Goal: Transaction & Acquisition: Book appointment/travel/reservation

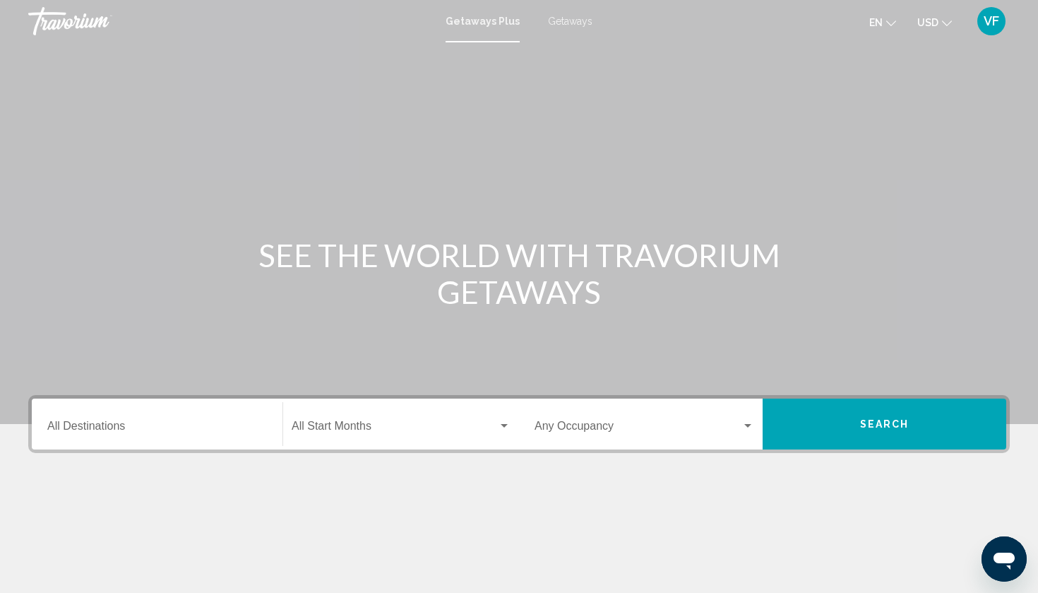
click at [393, 444] on div "Start Month All Start Months" at bounding box center [401, 424] width 219 height 45
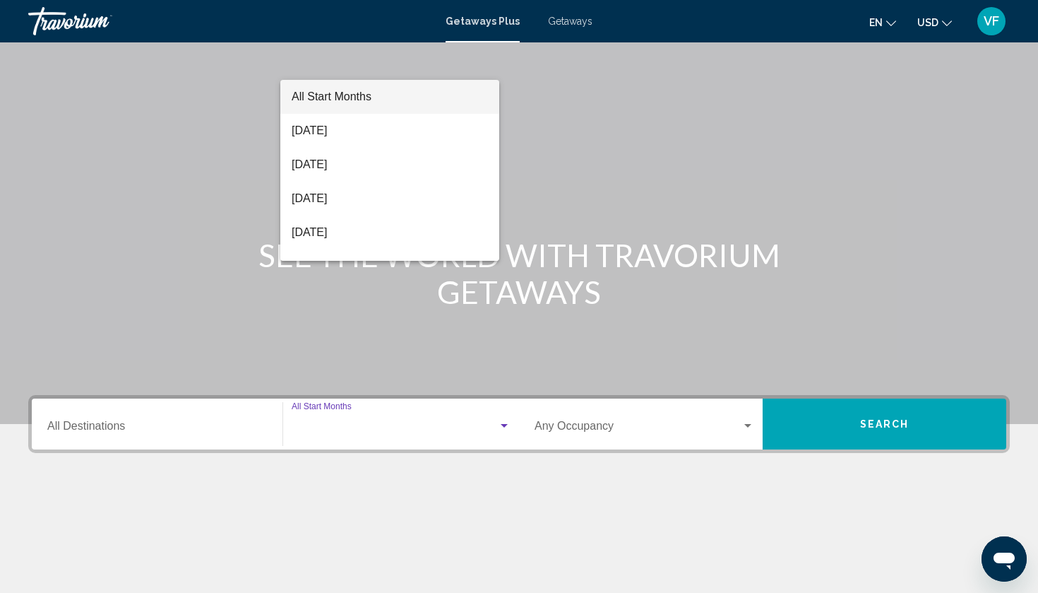
scroll to position [174, 0]
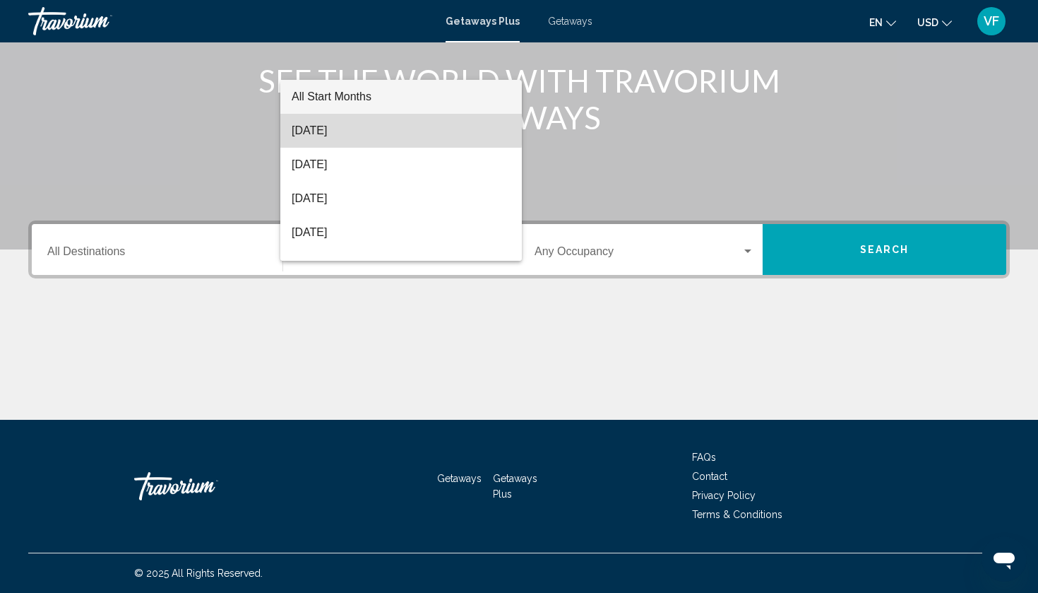
click at [310, 121] on span "[DATE]" at bounding box center [401, 131] width 219 height 34
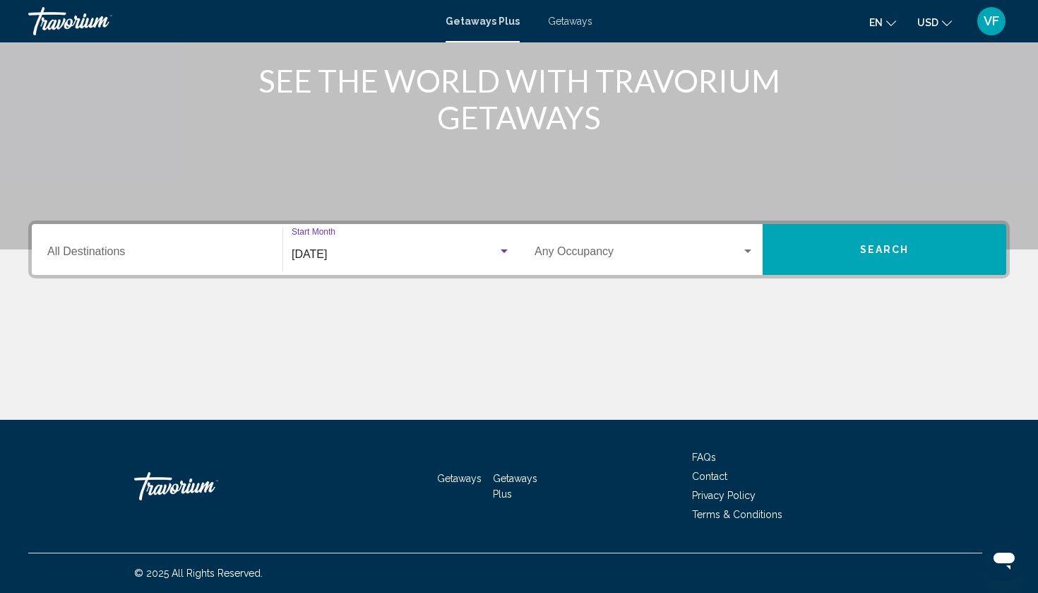
click at [656, 250] on span "Search widget" at bounding box center [638, 254] width 207 height 13
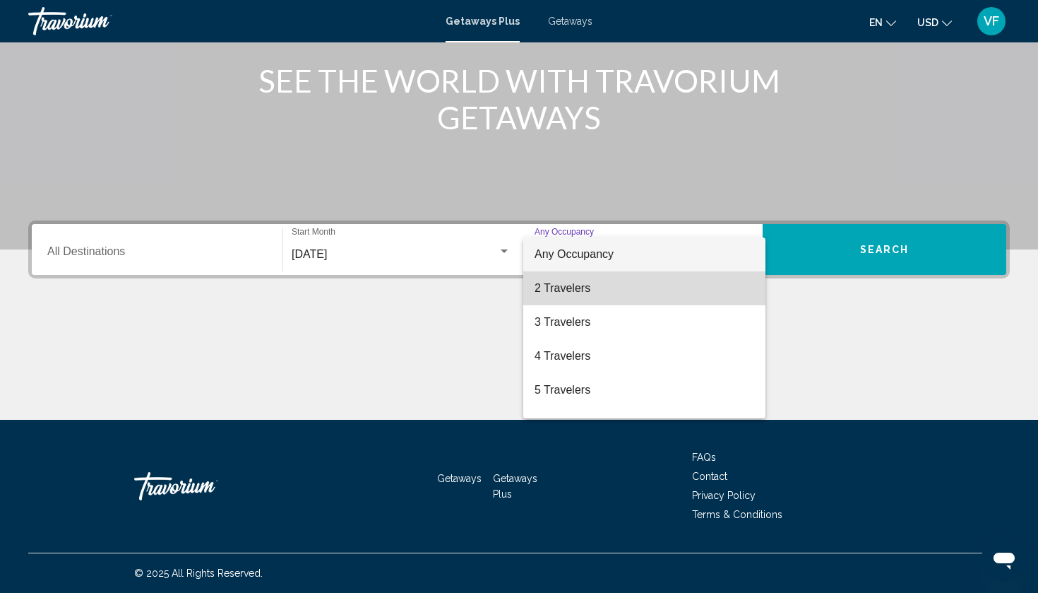
click at [552, 283] on span "2 Travelers" at bounding box center [645, 288] width 220 height 34
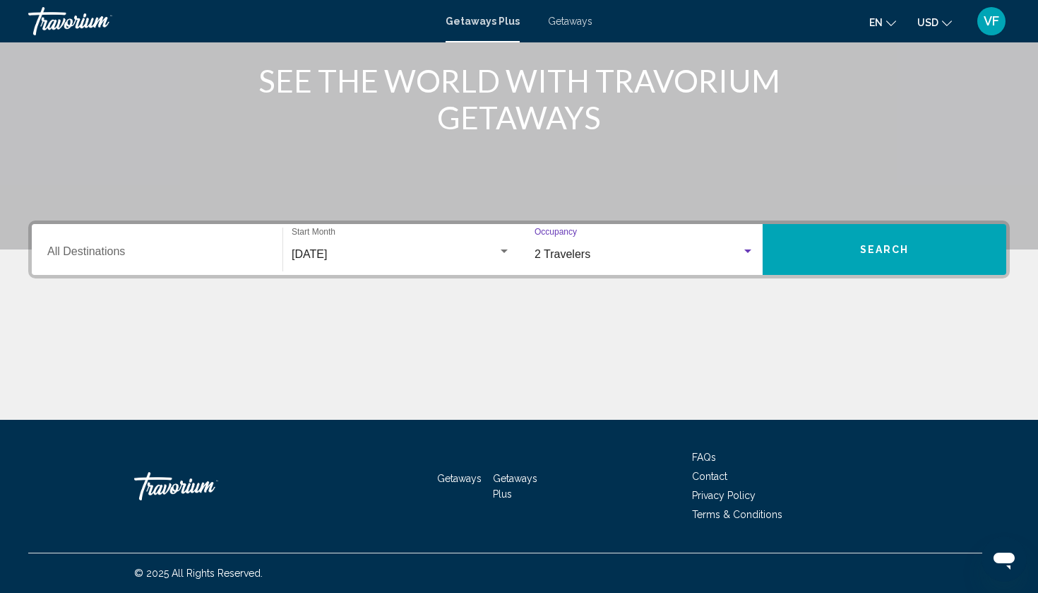
click at [138, 256] on input "Destination All Destinations" at bounding box center [157, 254] width 220 height 13
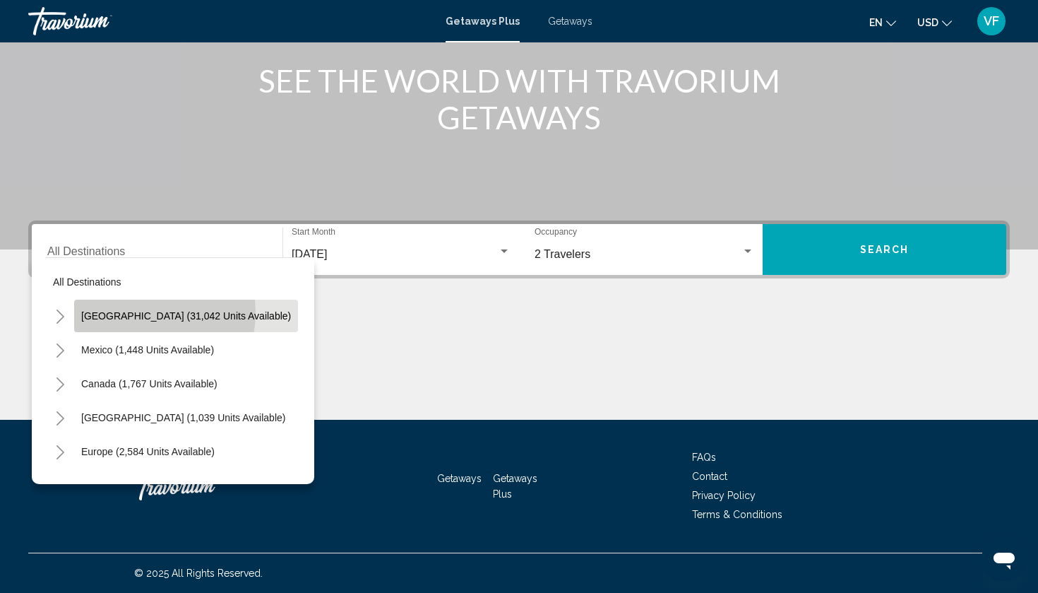
click at [131, 312] on span "[GEOGRAPHIC_DATA] (31,042 units available)" at bounding box center [186, 315] width 210 height 11
type input "**********"
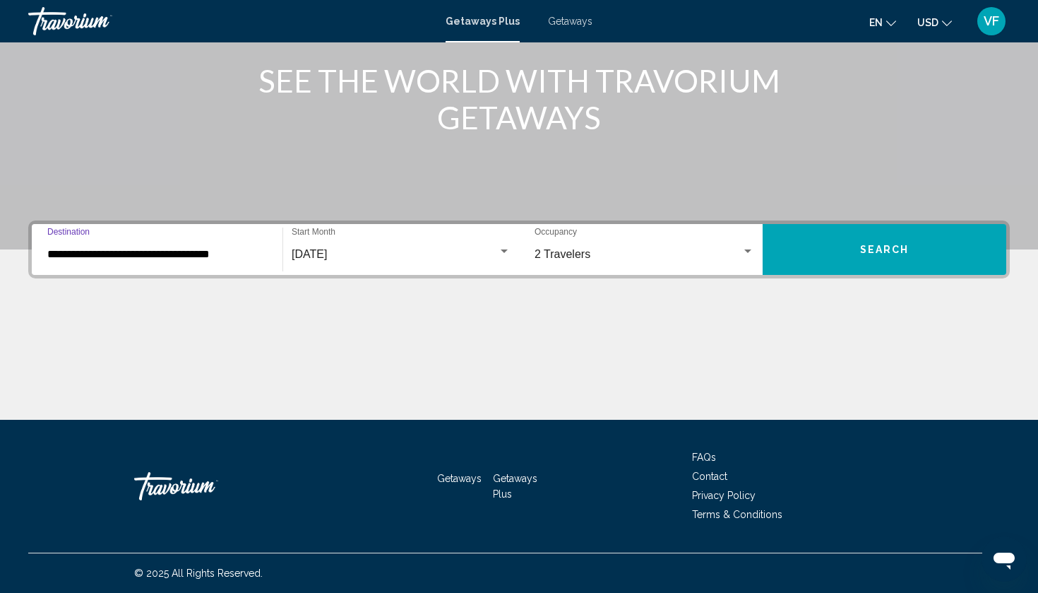
click at [853, 274] on button "Search" at bounding box center [885, 249] width 244 height 51
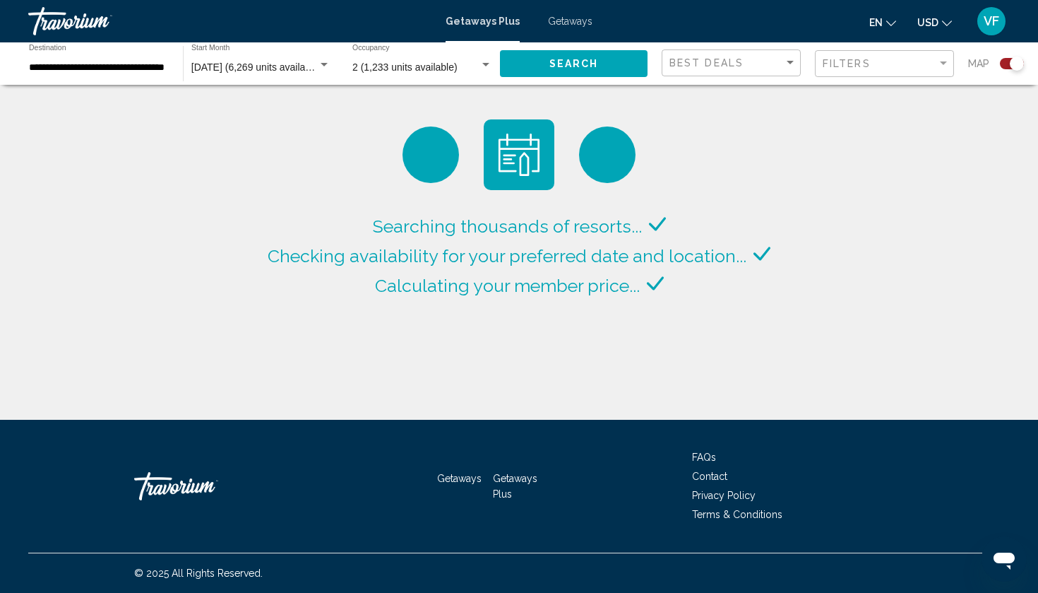
click at [691, 68] on div "Best Deals" at bounding box center [733, 63] width 127 height 26
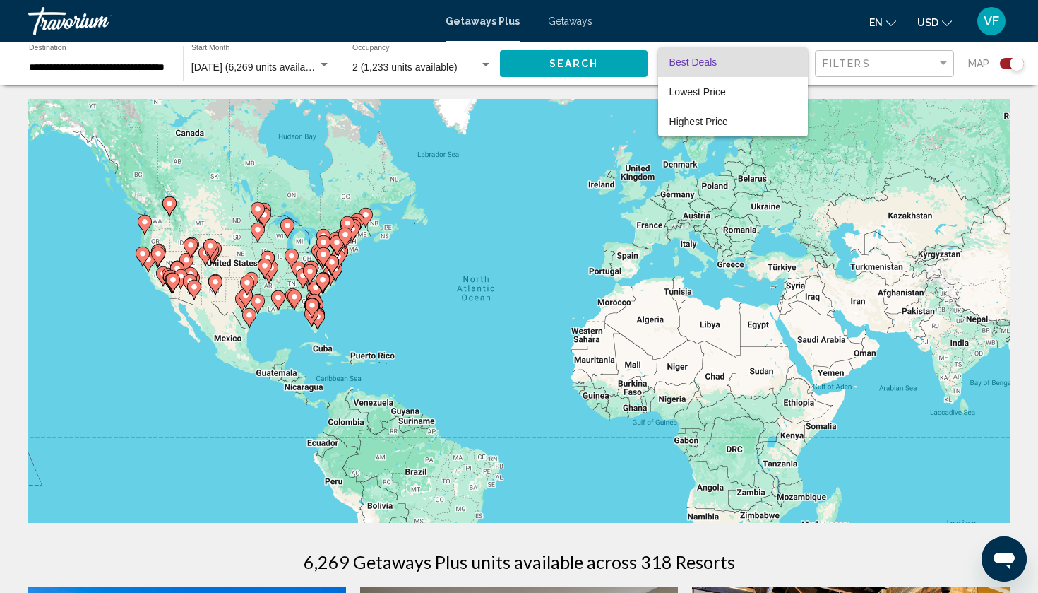
click at [692, 58] on span "Best Deals" at bounding box center [694, 62] width 48 height 11
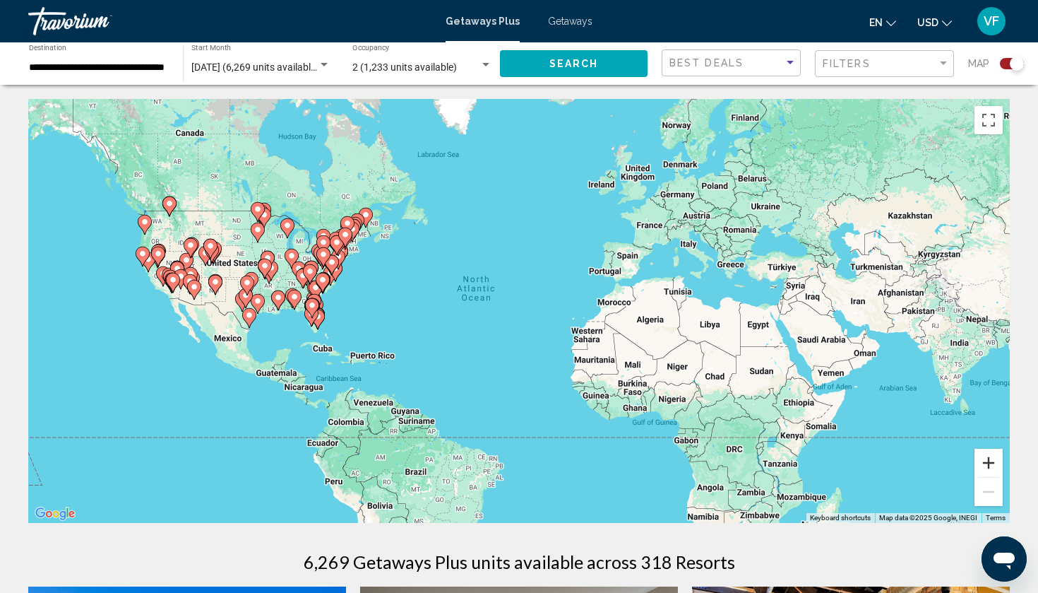
click at [984, 464] on button "Zoom in" at bounding box center [989, 463] width 28 height 28
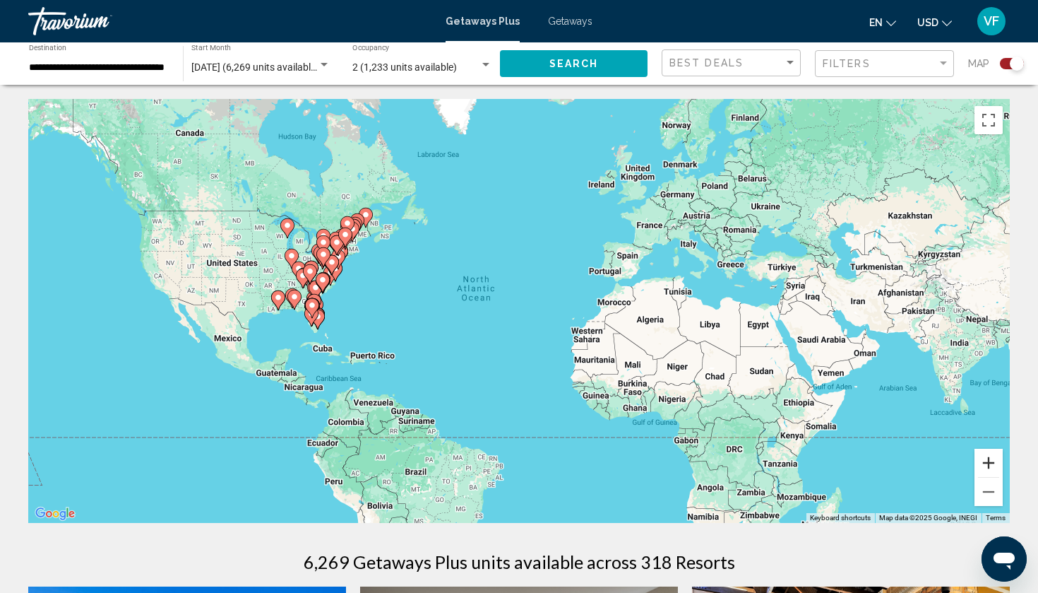
click at [984, 464] on button "Zoom in" at bounding box center [989, 463] width 28 height 28
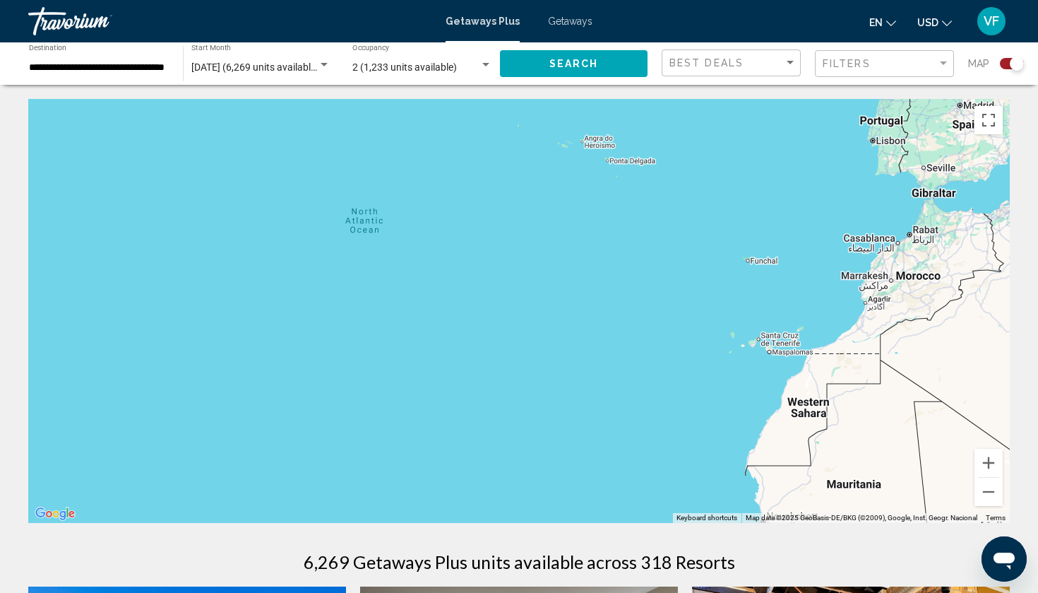
drag, startPoint x: 345, startPoint y: 350, endPoint x: 769, endPoint y: 407, distance: 427.0
click at [766, 408] on div "To activate drag with keyboard, press Alt + Enter. Once in keyboard drag state,…" at bounding box center [519, 311] width 982 height 424
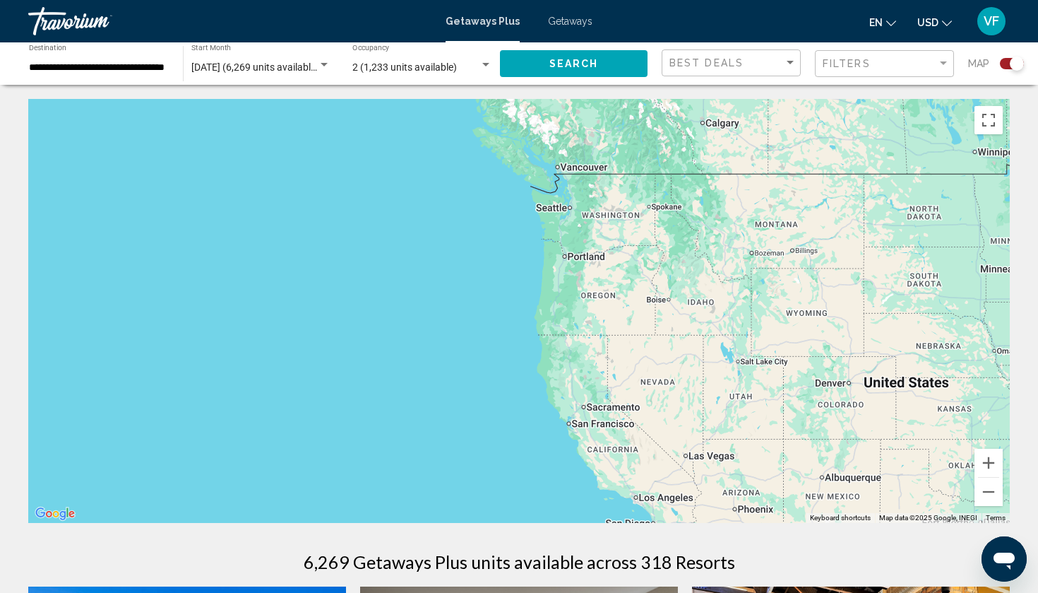
drag, startPoint x: 273, startPoint y: 237, endPoint x: 260, endPoint y: 252, distance: 20.5
click at [260, 252] on div "To activate drag with keyboard, press Alt + Enter. Once in keyboard drag state,…" at bounding box center [519, 311] width 982 height 424
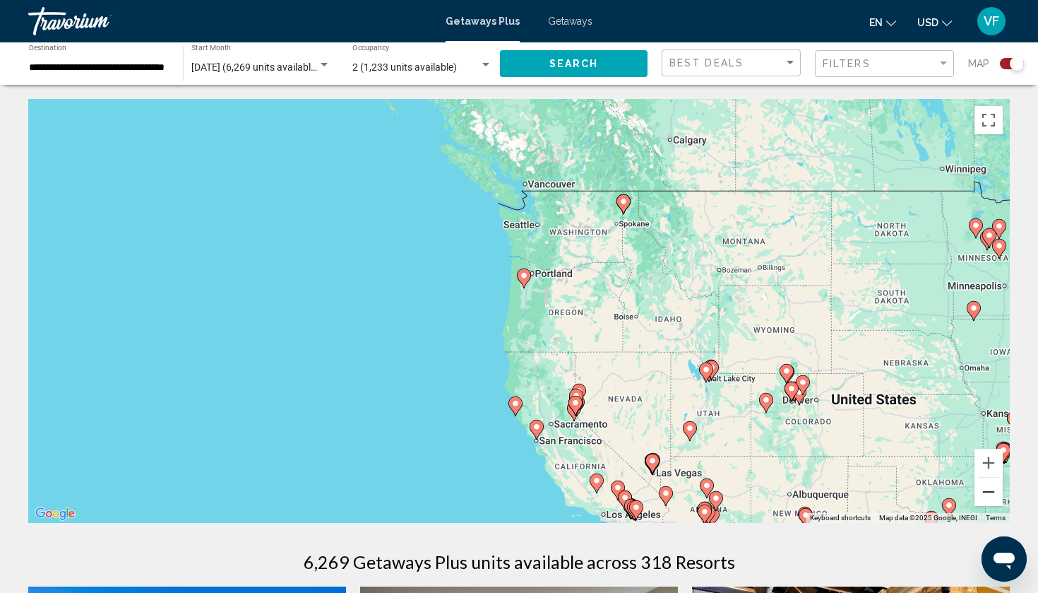
click at [985, 487] on button "Zoom out" at bounding box center [989, 492] width 28 height 28
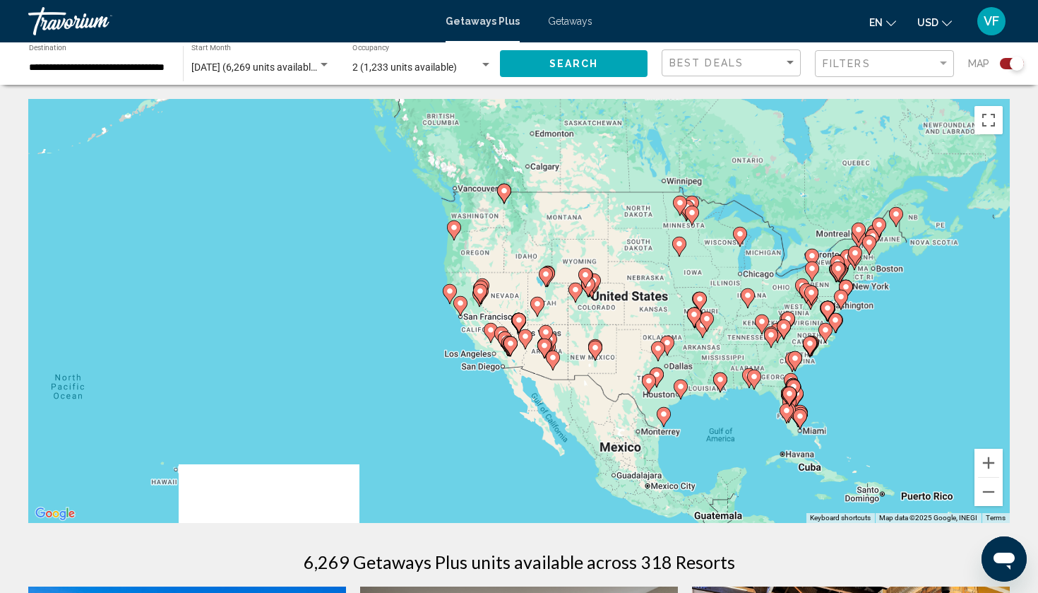
drag, startPoint x: 699, startPoint y: 376, endPoint x: 634, endPoint y: 316, distance: 89.5
click at [632, 316] on div "To activate drag with keyboard, press Alt + Enter. Once in keyboard drag state,…" at bounding box center [519, 311] width 982 height 424
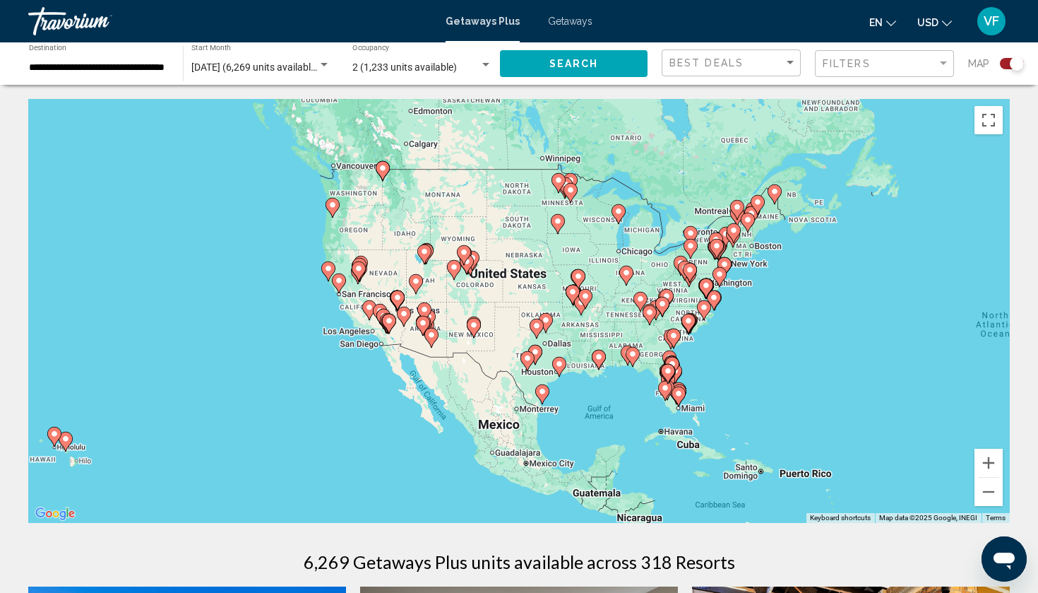
drag, startPoint x: 616, startPoint y: 339, endPoint x: 492, endPoint y: 317, distance: 125.5
click at [492, 317] on div "To activate drag with keyboard, press Alt + Enter. Once in keyboard drag state,…" at bounding box center [519, 311] width 982 height 424
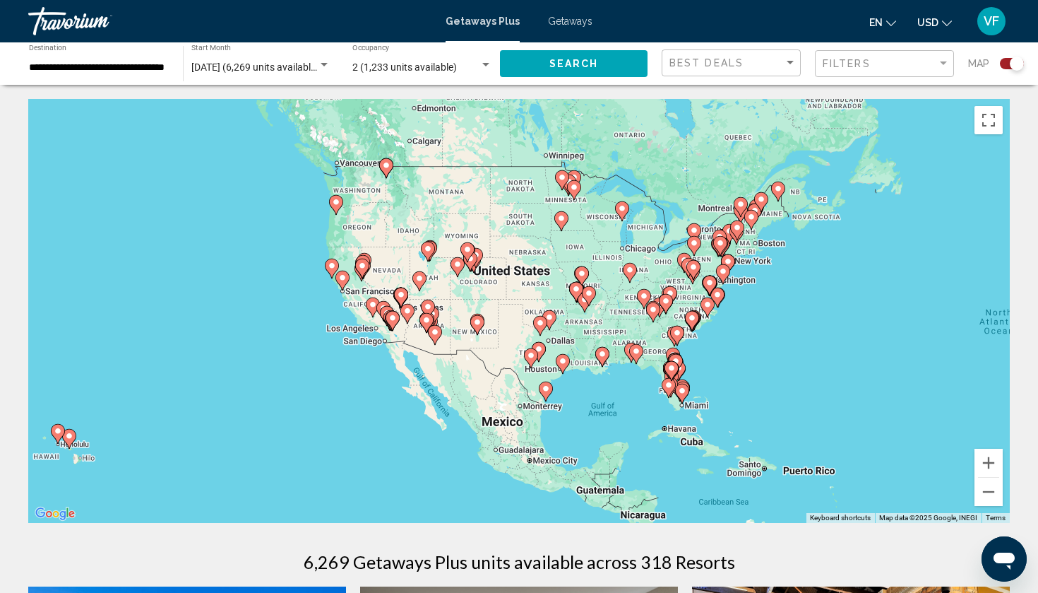
click at [682, 390] on image "Main content" at bounding box center [682, 390] width 8 height 8
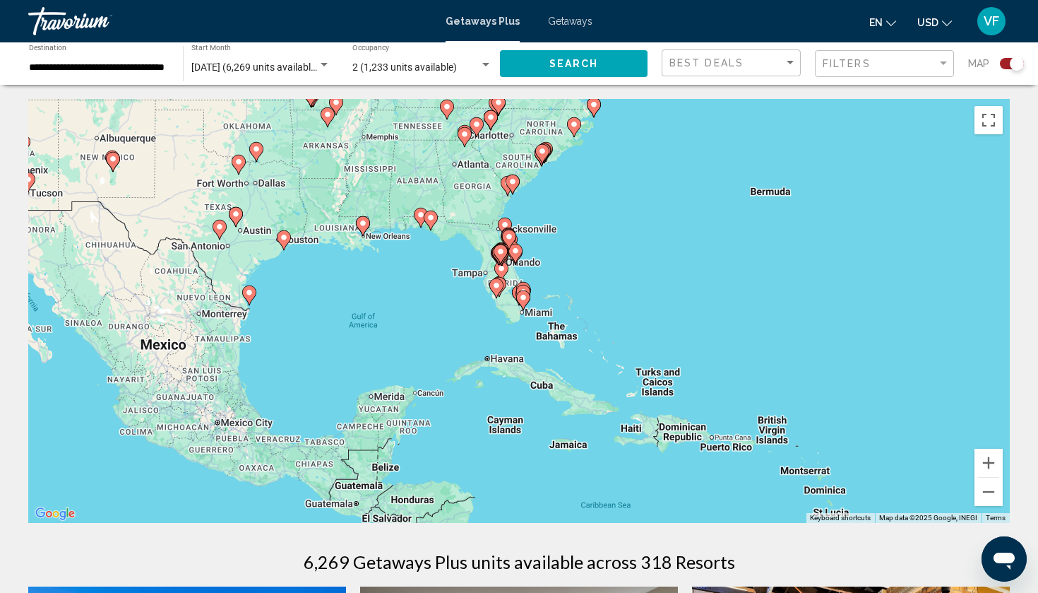
drag, startPoint x: 451, startPoint y: 291, endPoint x: 462, endPoint y: 288, distance: 11.6
click at [462, 288] on div "To activate drag with keyboard, press Alt + Enter. Once in keyboard drag state,…" at bounding box center [519, 311] width 982 height 424
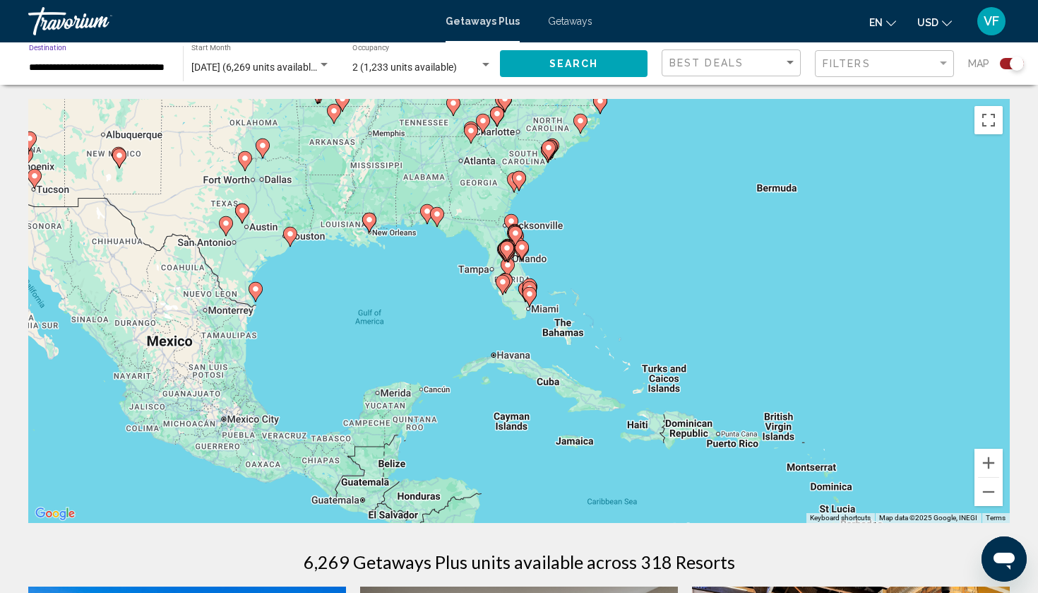
click at [100, 63] on input "**********" at bounding box center [99, 67] width 140 height 11
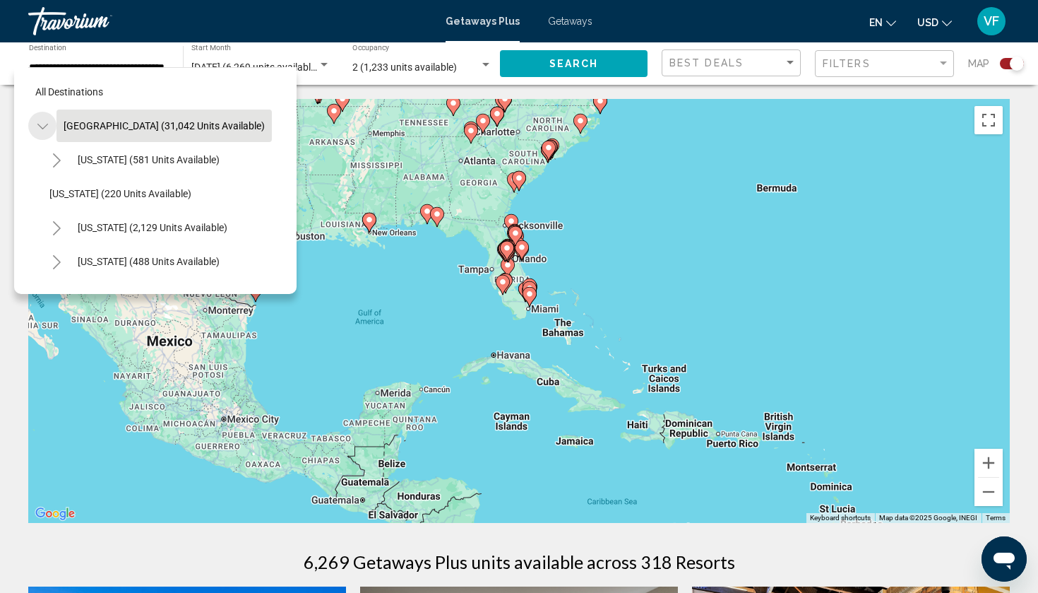
click at [44, 123] on icon "Toggle United States (31,042 units available)" at bounding box center [42, 126] width 11 height 14
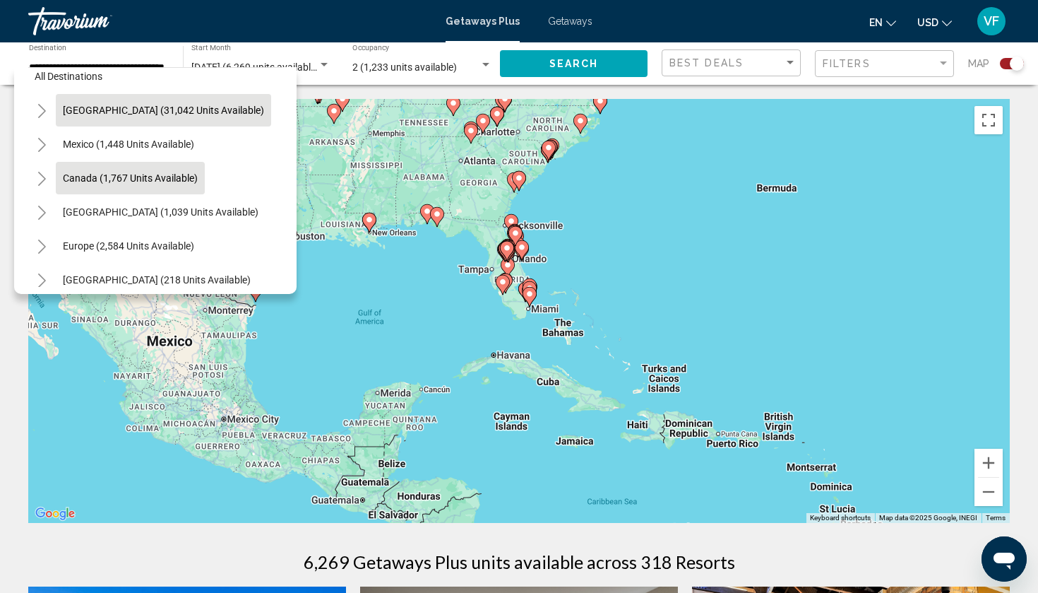
scroll to position [17, 1]
click at [40, 106] on icon "Toggle United States (31,042 units available)" at bounding box center [42, 109] width 11 height 14
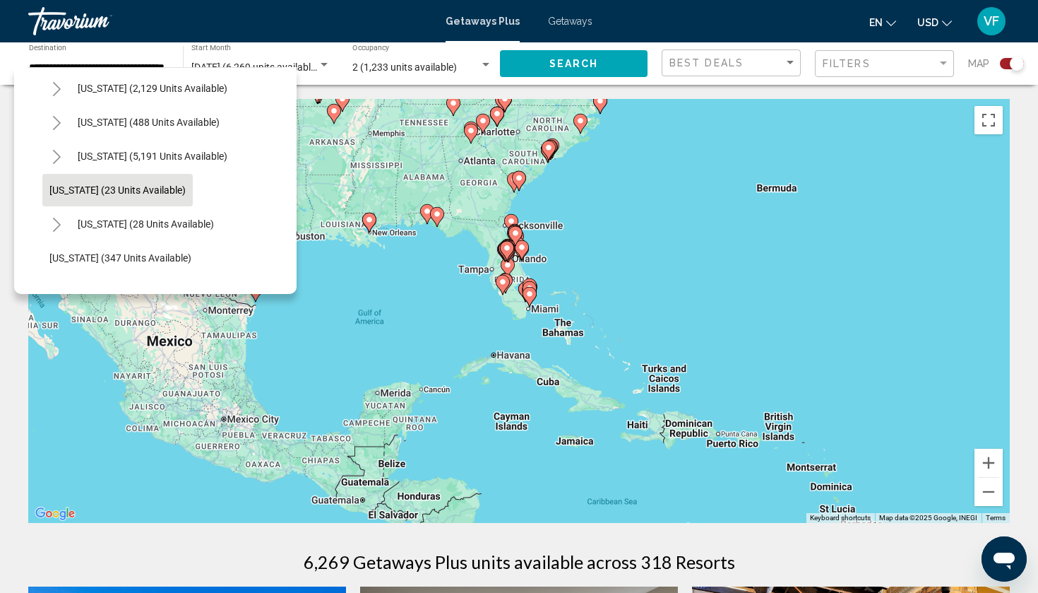
scroll to position [146, 0]
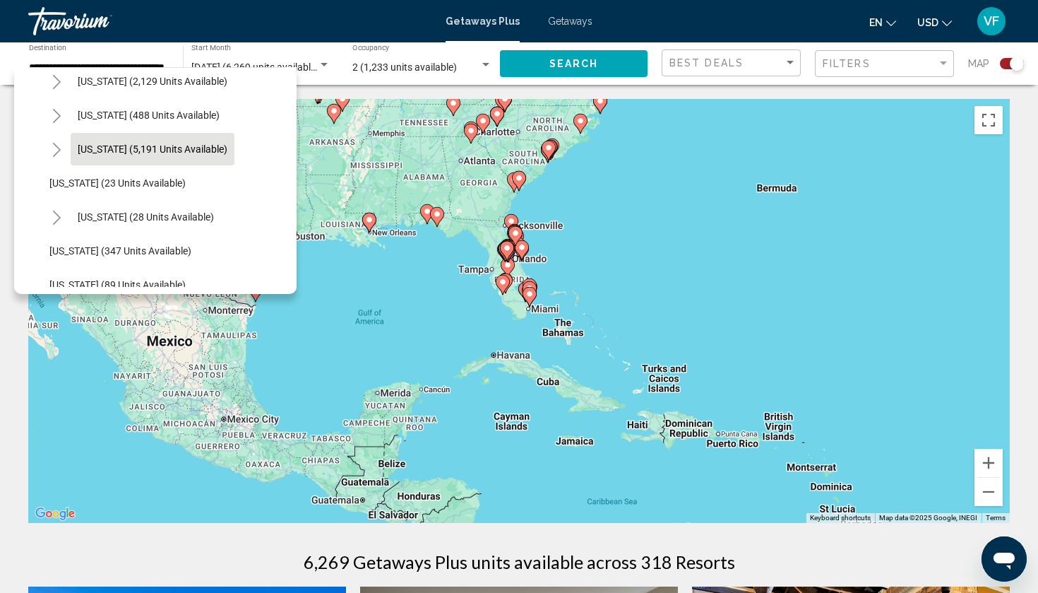
click at [91, 146] on span "[US_STATE] (5,191 units available)" at bounding box center [153, 148] width 150 height 11
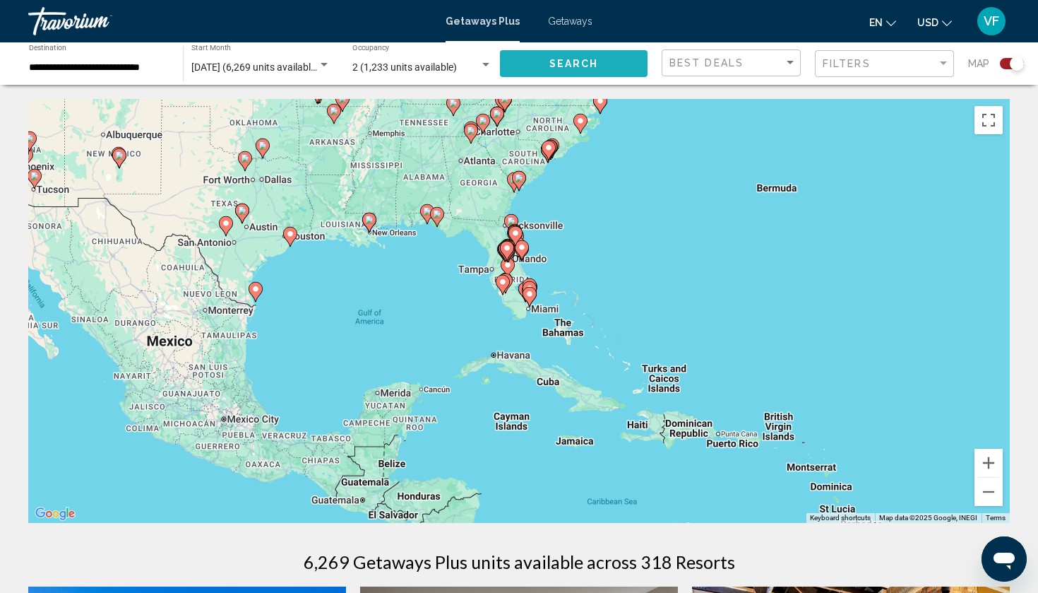
click at [554, 56] on button "Search" at bounding box center [574, 63] width 148 height 26
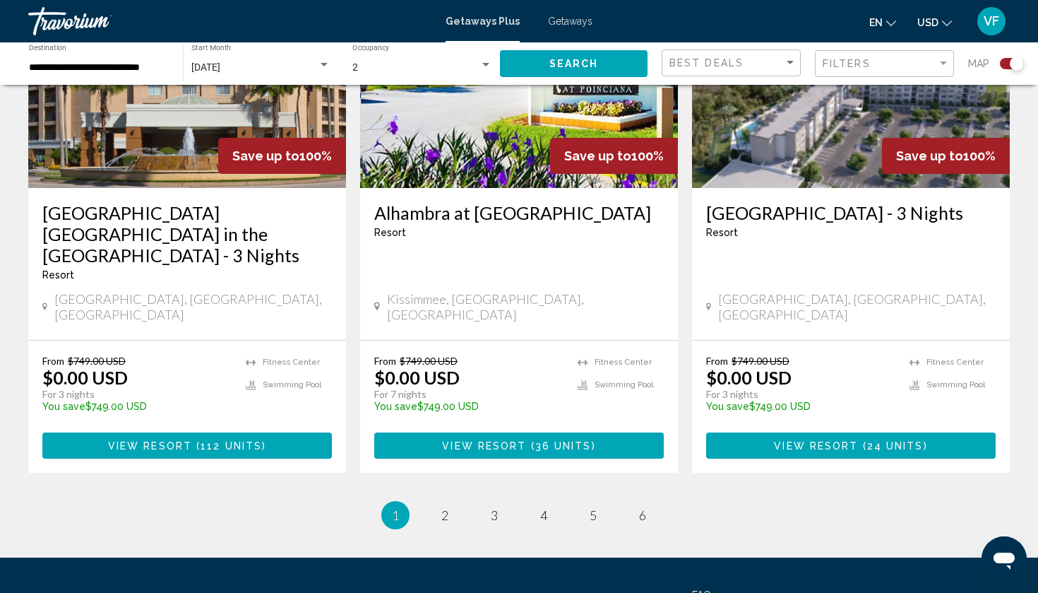
scroll to position [2177, 0]
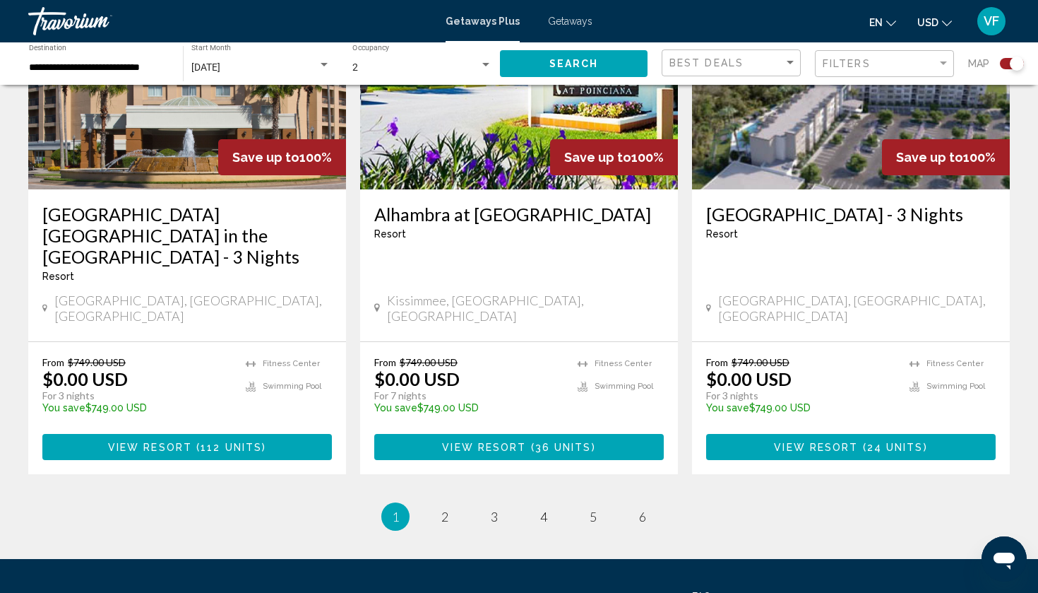
click at [432, 502] on li "page 2" at bounding box center [445, 516] width 28 height 28
click at [433, 504] on link "page 2" at bounding box center [445, 516] width 25 height 25
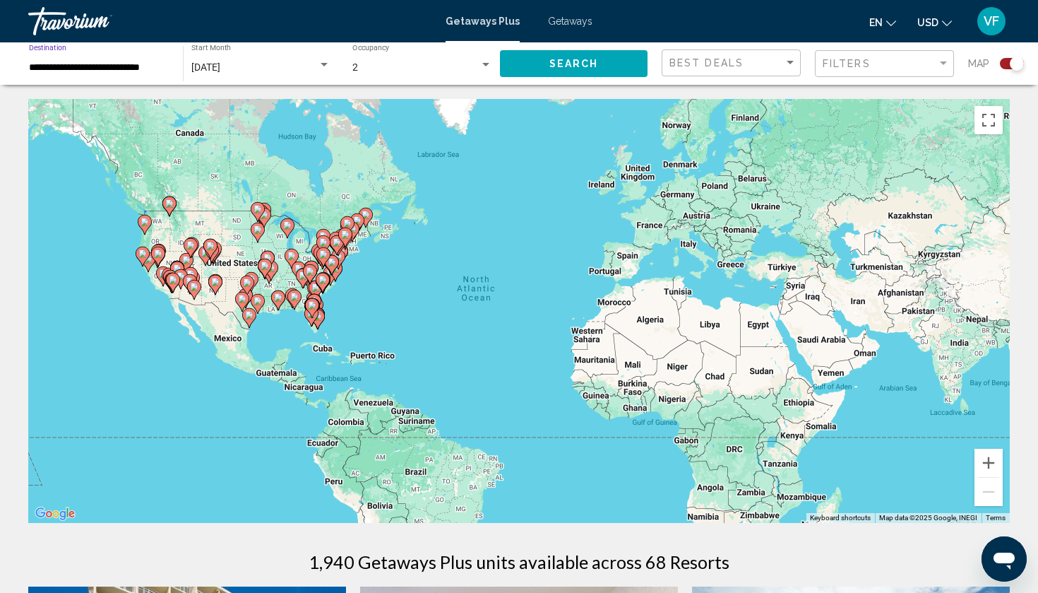
click at [85, 64] on input "**********" at bounding box center [99, 67] width 140 height 11
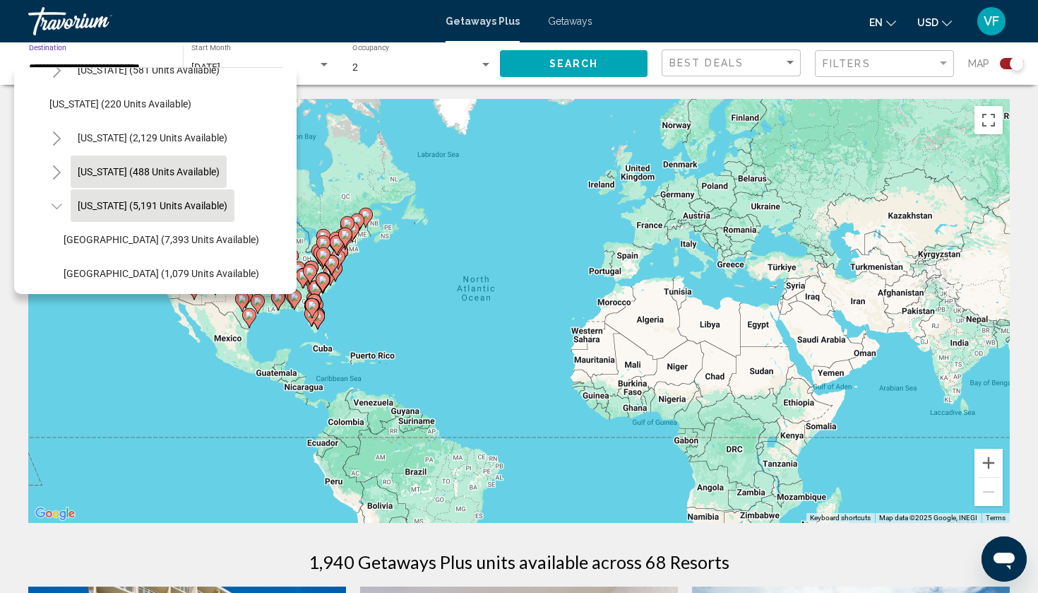
scroll to position [59, 0]
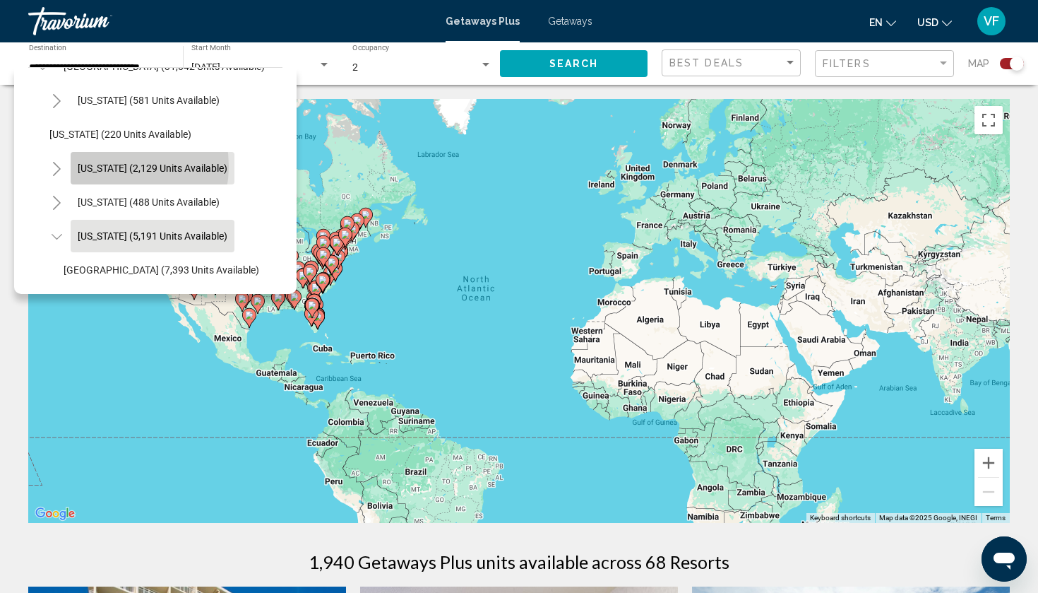
click at [107, 166] on span "[US_STATE] (2,129 units available)" at bounding box center [153, 167] width 150 height 11
type input "**********"
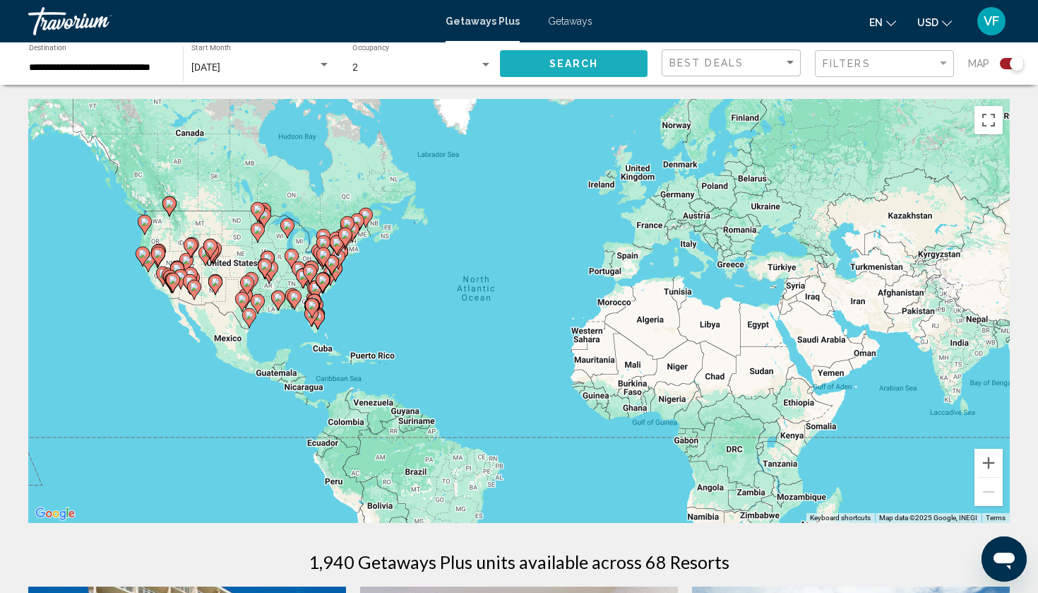
click at [582, 56] on button "Search" at bounding box center [574, 63] width 148 height 26
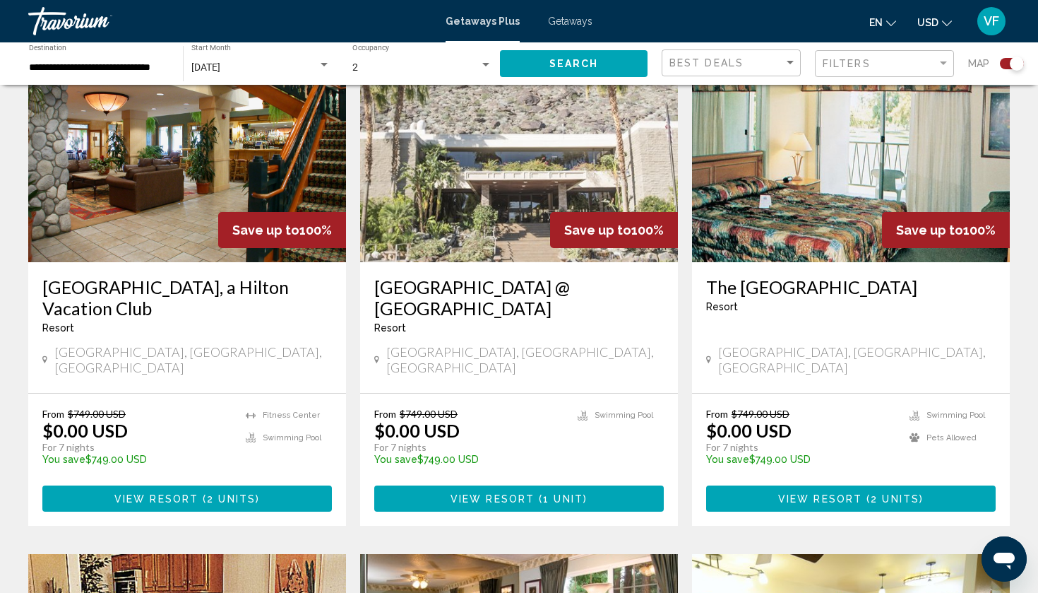
scroll to position [517, 0]
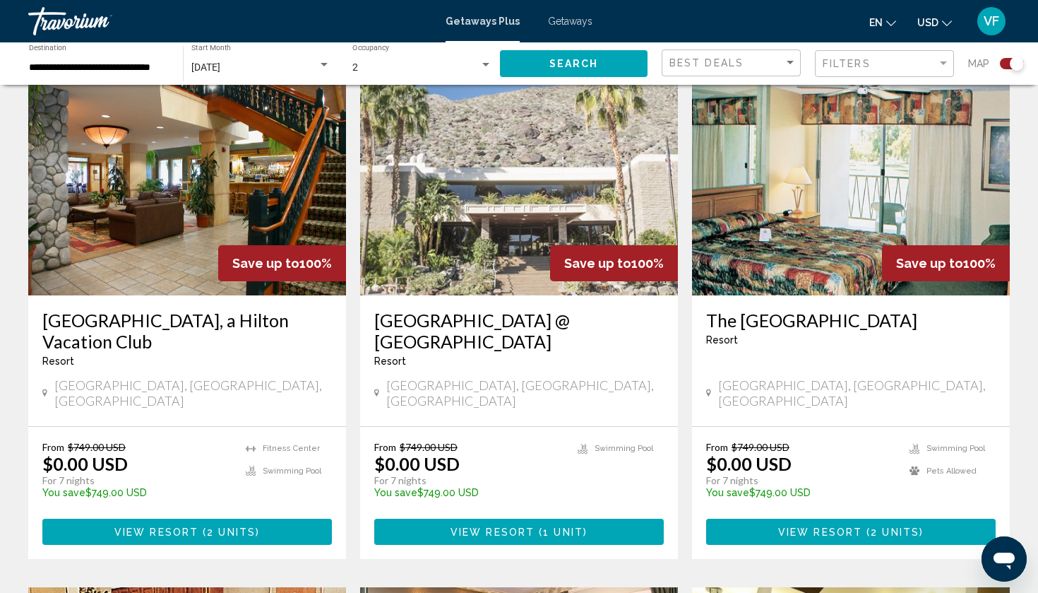
click at [509, 223] on img "Main content" at bounding box center [519, 182] width 318 height 226
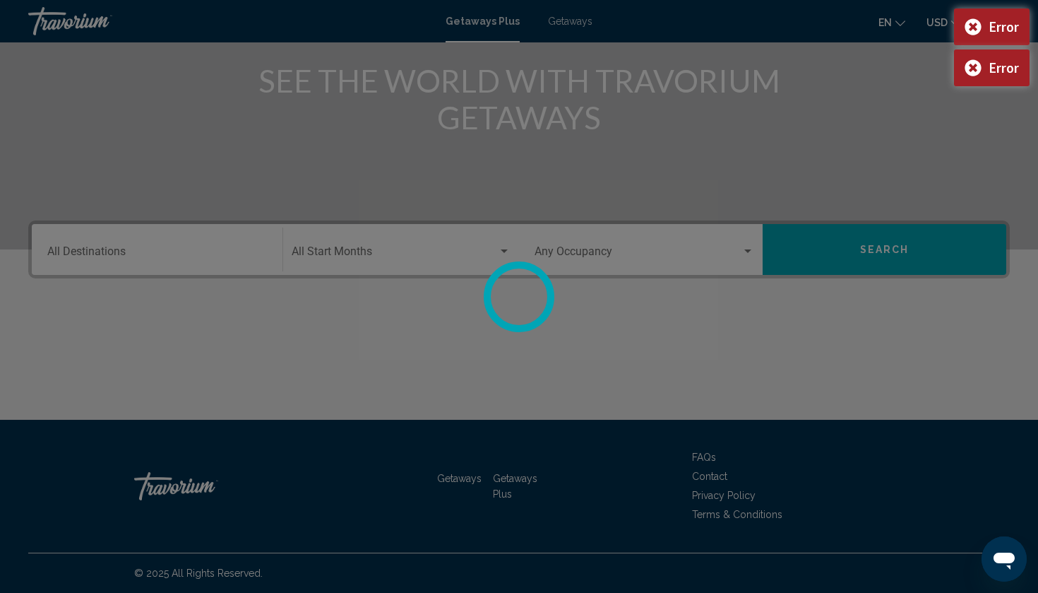
scroll to position [174, 0]
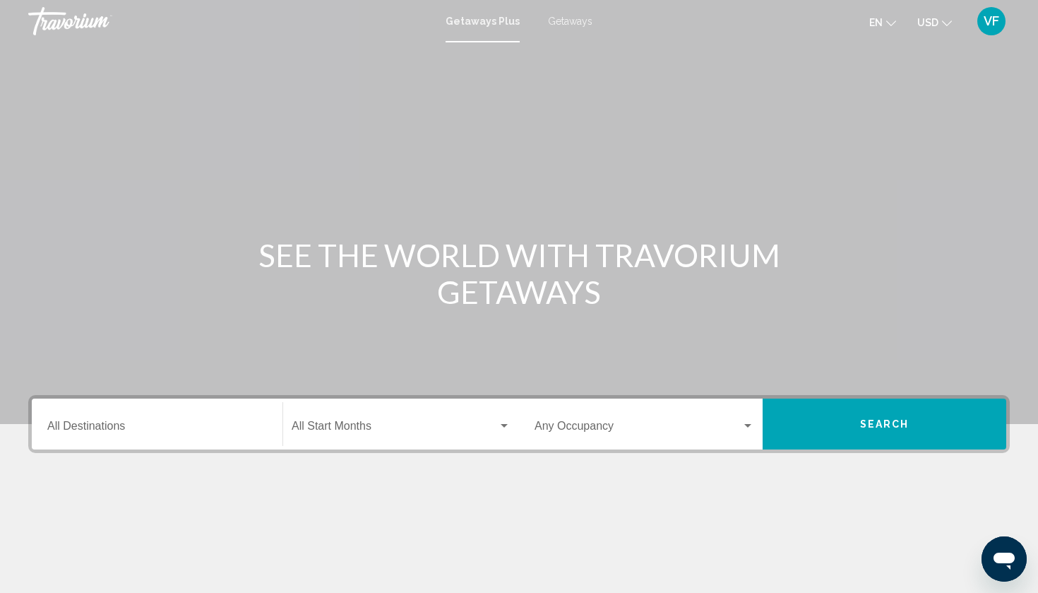
click at [97, 429] on input "Destination All Destinations" at bounding box center [157, 428] width 220 height 13
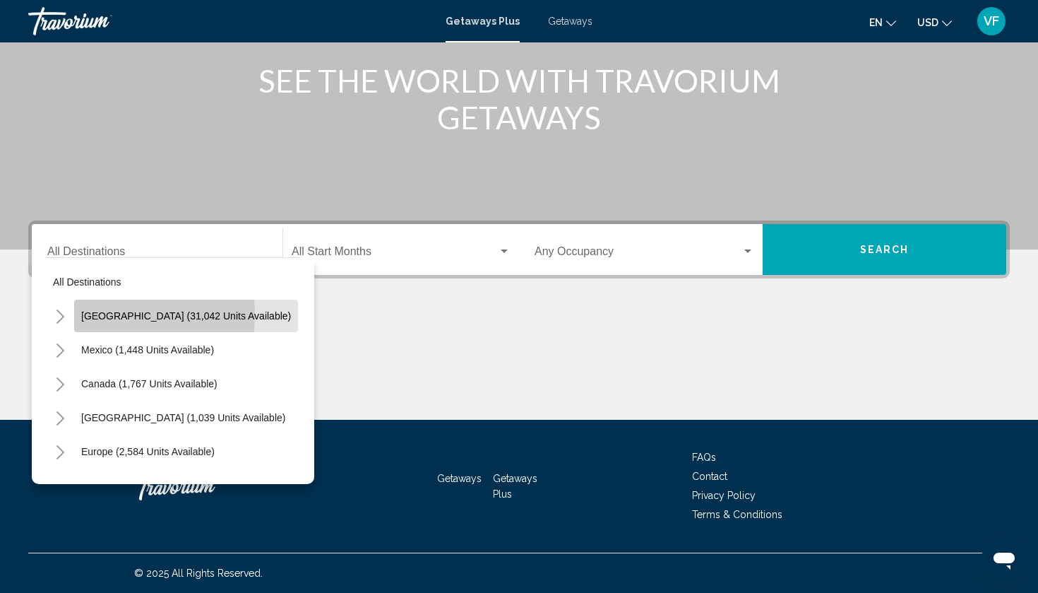
click at [88, 315] on span "[GEOGRAPHIC_DATA] (31,042 units available)" at bounding box center [186, 315] width 210 height 11
type input "**********"
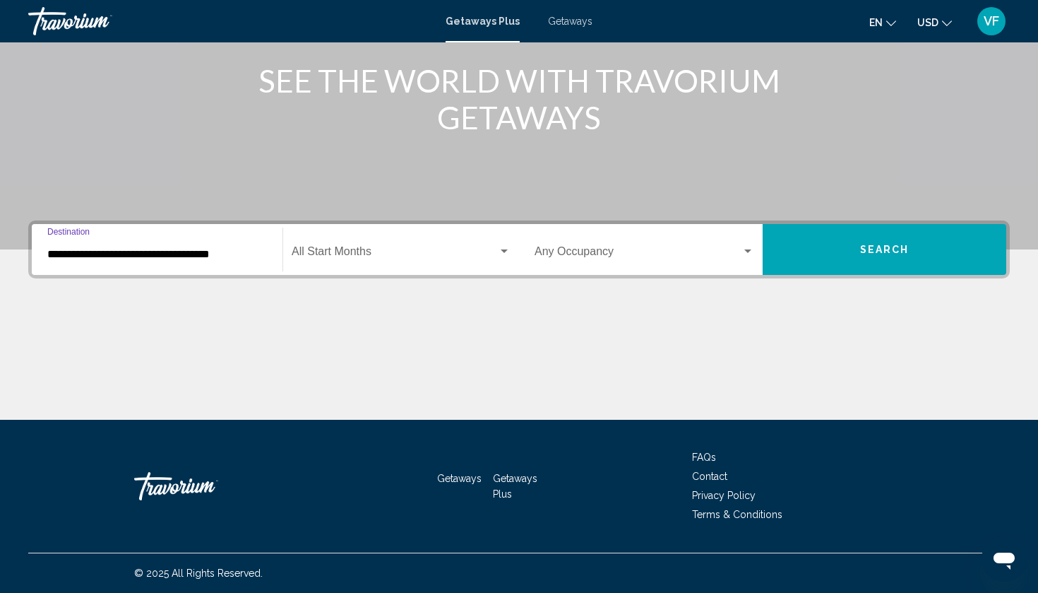
click at [718, 249] on span "Search widget" at bounding box center [638, 254] width 207 height 13
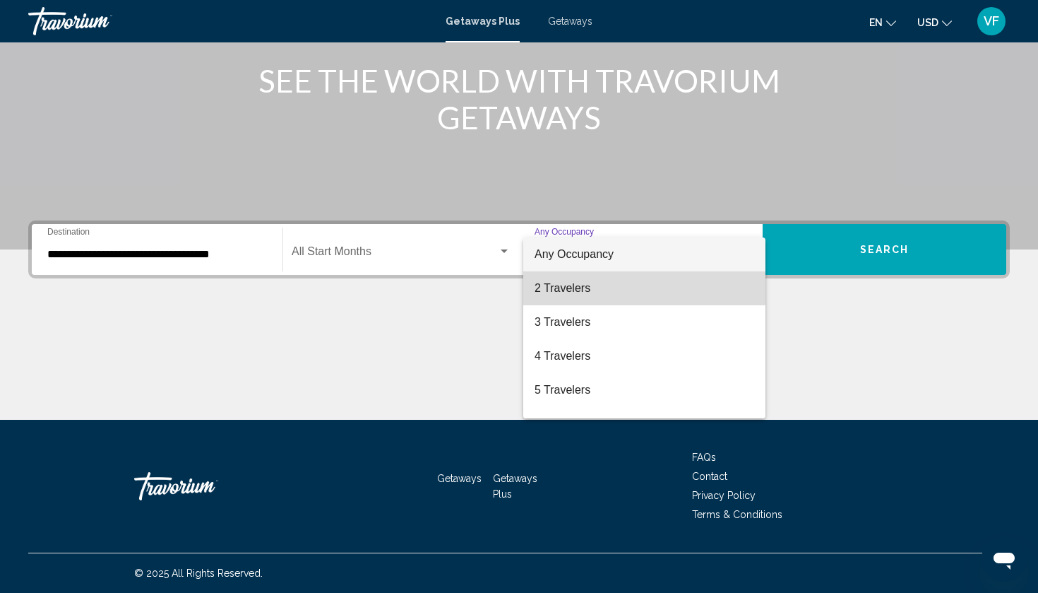
click at [612, 287] on span "2 Travelers" at bounding box center [645, 288] width 220 height 34
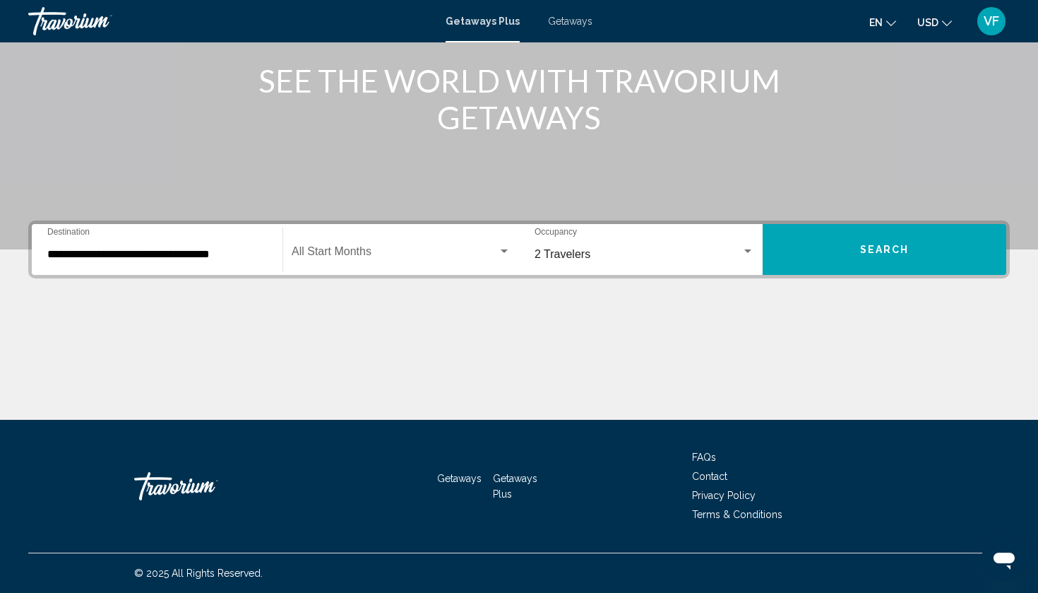
click at [341, 261] on div "Start Month All Start Months" at bounding box center [401, 249] width 219 height 45
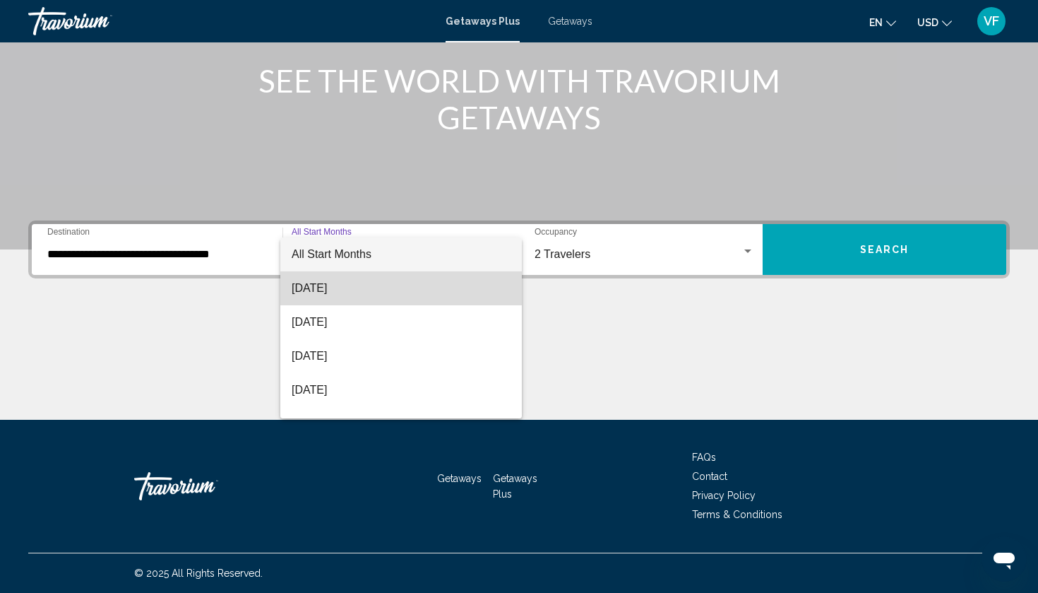
click at [350, 279] on span "[DATE]" at bounding box center [401, 288] width 219 height 34
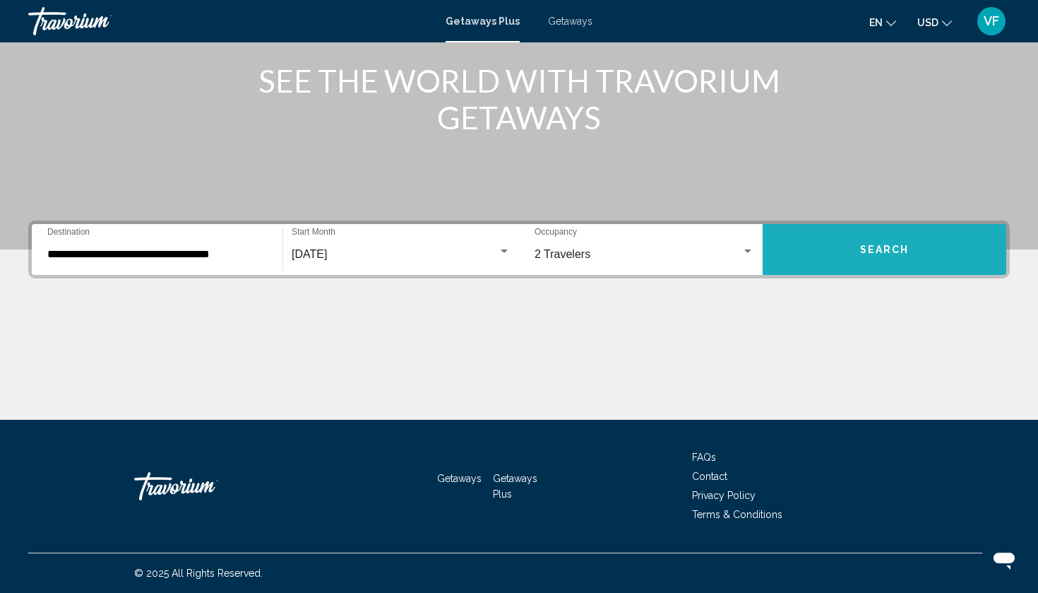
click at [894, 249] on span "Search" at bounding box center [884, 249] width 49 height 11
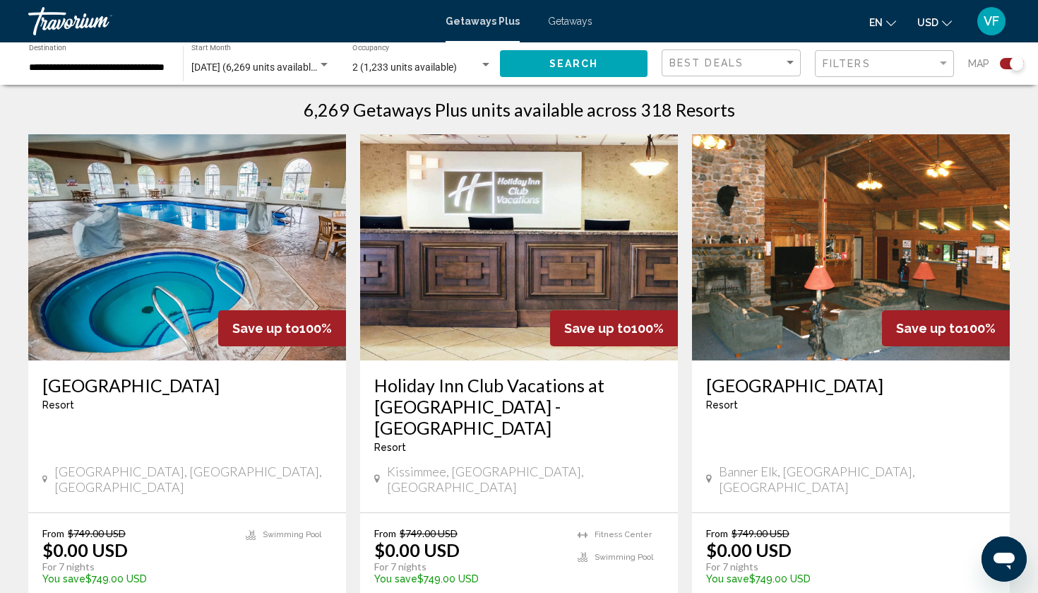
scroll to position [456, 0]
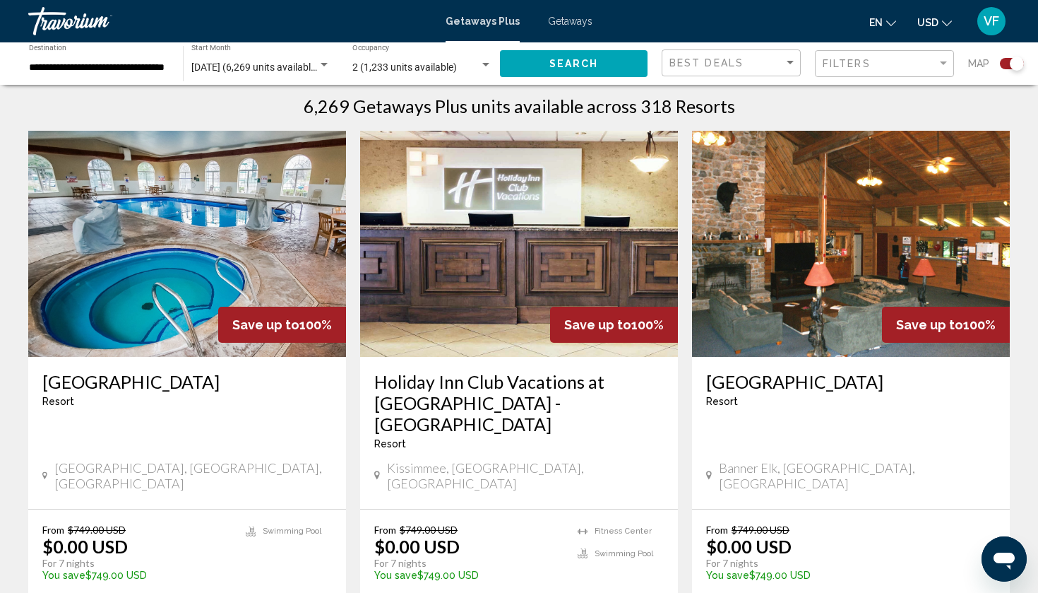
click at [109, 49] on div "**********" at bounding box center [99, 64] width 140 height 39
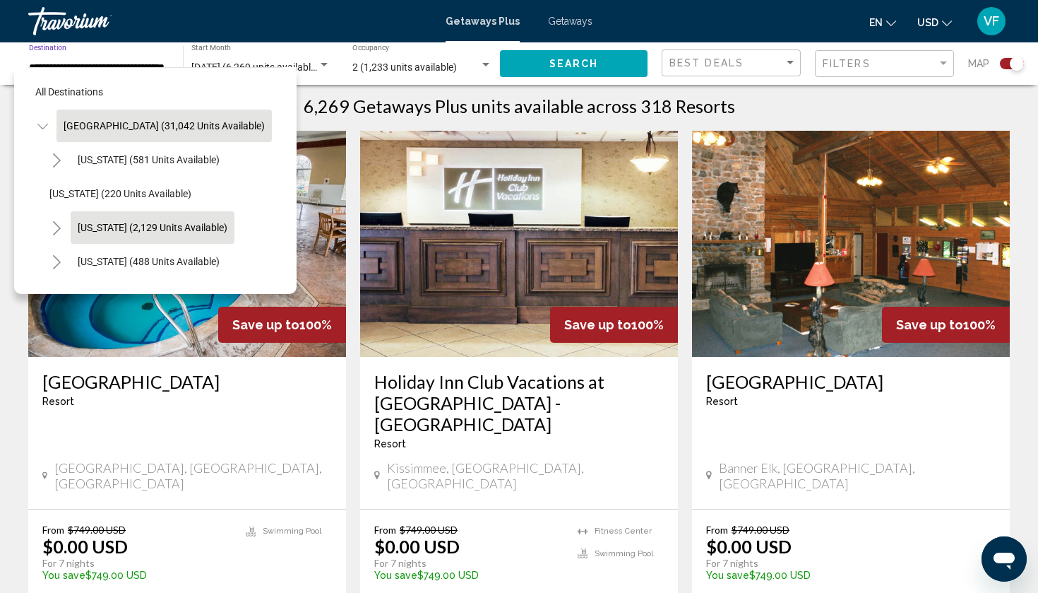
click at [98, 230] on span "[US_STATE] (2,129 units available)" at bounding box center [153, 227] width 150 height 11
type input "**********"
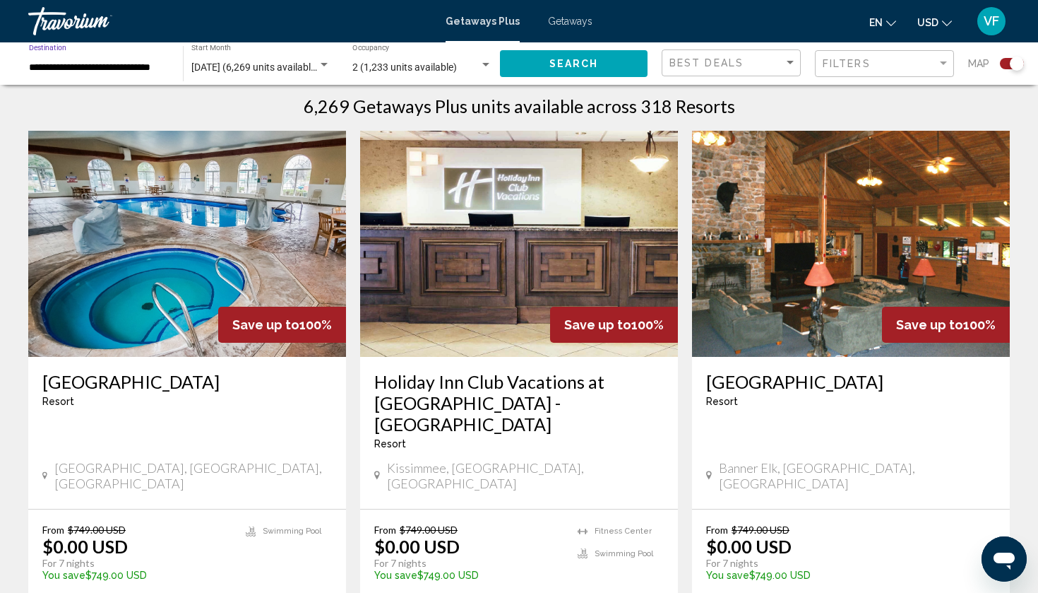
click at [610, 57] on button "Search" at bounding box center [574, 63] width 148 height 26
